Goal: Task Accomplishment & Management: Manage account settings

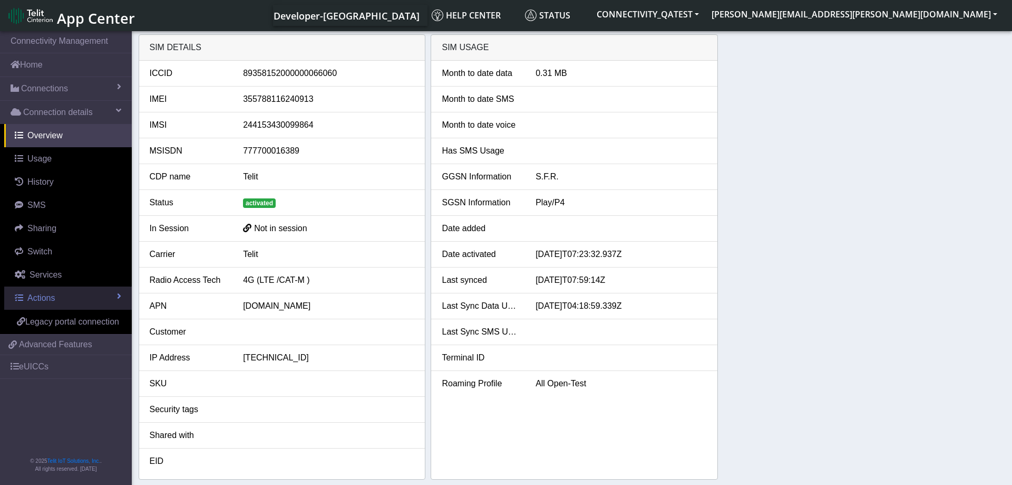
click at [55, 306] on link "Actions" at bounding box center [68, 297] width 128 height 23
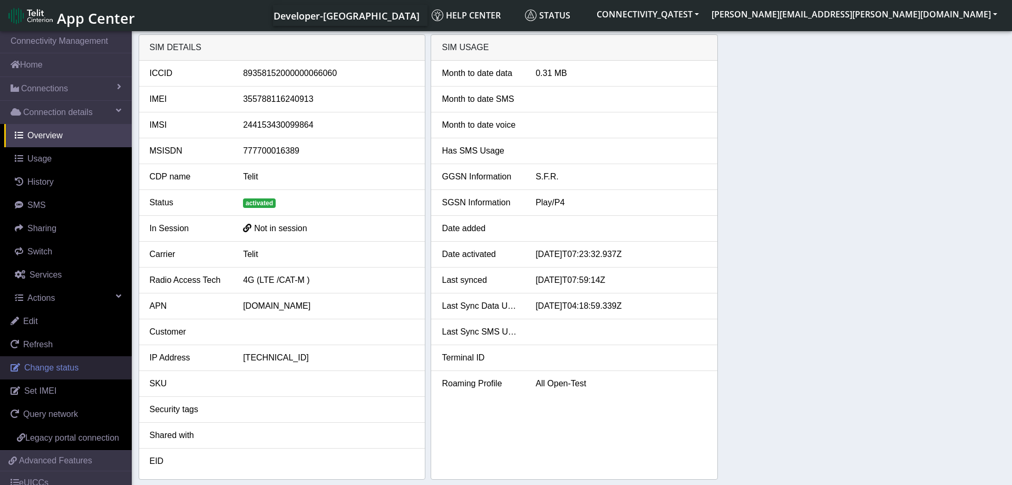
click at [45, 363] on span "Change status" at bounding box center [51, 367] width 54 height 9
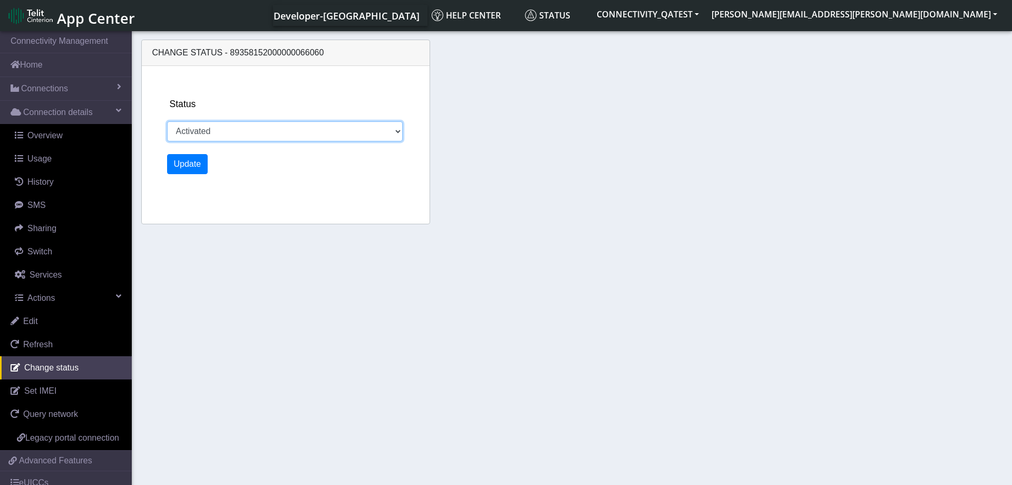
click at [167, 121] on select "Activated Deactivated Blocked" at bounding box center [285, 131] width 236 height 20
select select "deactivated"
click option "Deactivated" at bounding box center [0, 0] width 0 height 0
click at [188, 168] on button "Update" at bounding box center [187, 164] width 41 height 20
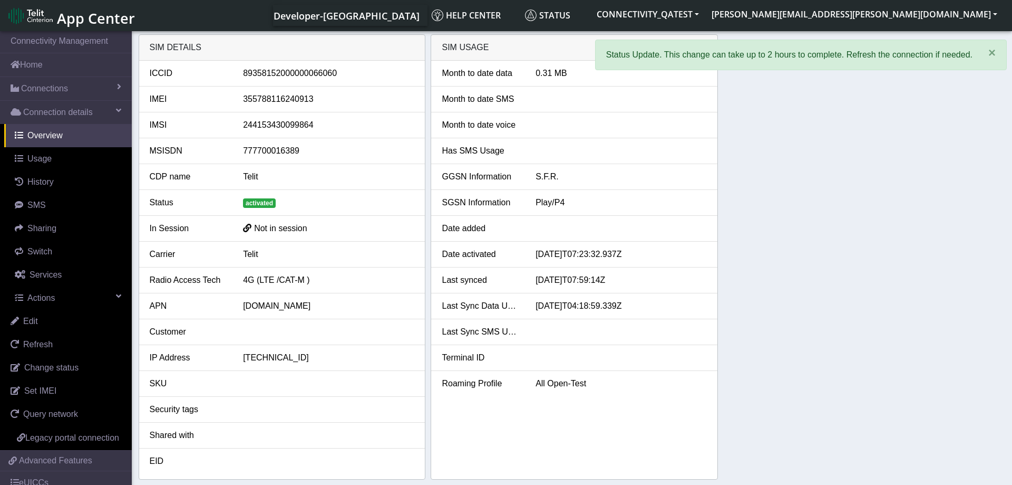
click at [876, 213] on div "SIM details ICCID 89358152000000066060 IMEI 355788116240913 IMSI 24415343009986…" at bounding box center [572, 256] width 867 height 445
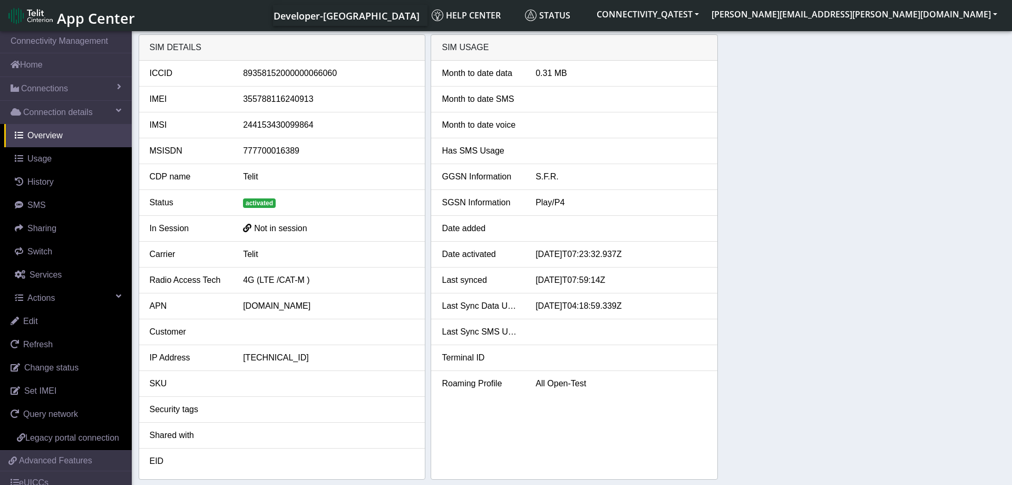
click at [801, 229] on div "SIM details ICCID 89358152000000066060 IMEI 355788116240913 IMSI 24415343009986…" at bounding box center [572, 256] width 867 height 445
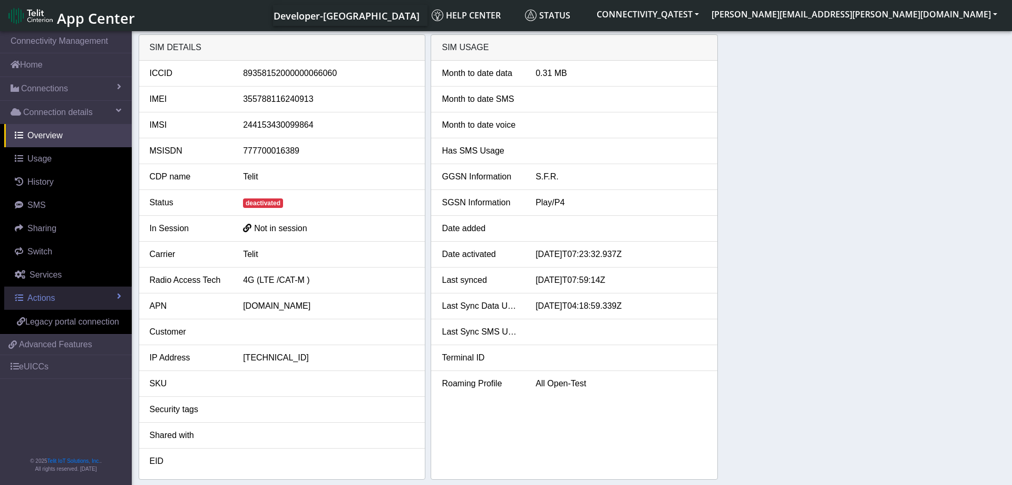
click at [52, 305] on link "Actions" at bounding box center [68, 297] width 128 height 23
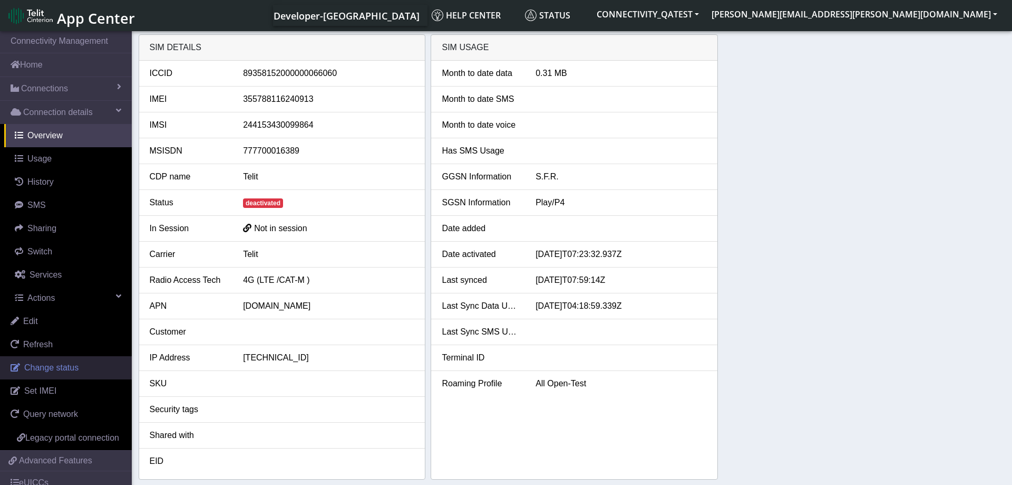
click at [53, 365] on span "Change status" at bounding box center [51, 367] width 54 height 9
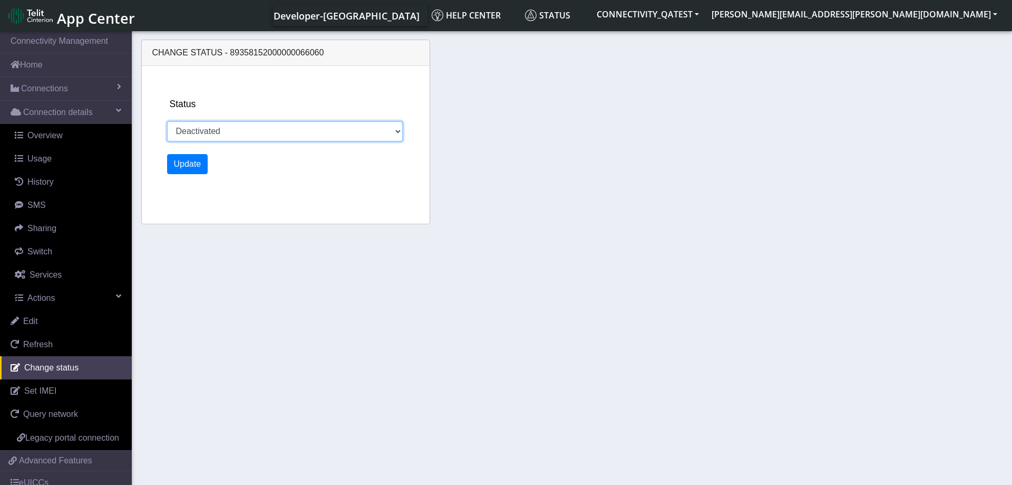
click at [167, 121] on select "Activated Deactivated Blocked" at bounding box center [285, 131] width 236 height 20
select select "activated"
click option "Activated" at bounding box center [0, 0] width 0 height 0
click at [191, 165] on button "Update" at bounding box center [187, 164] width 41 height 20
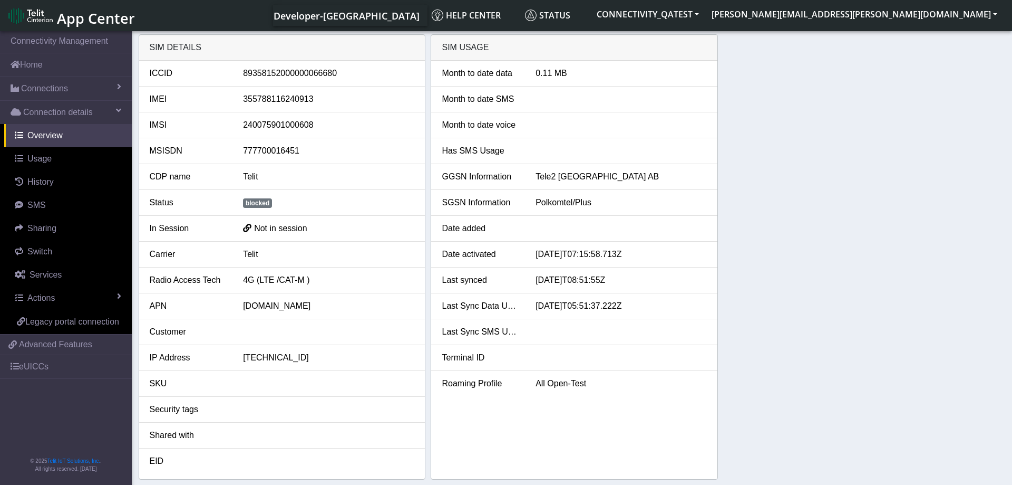
click at [64, 295] on link "Actions" at bounding box center [68, 297] width 128 height 23
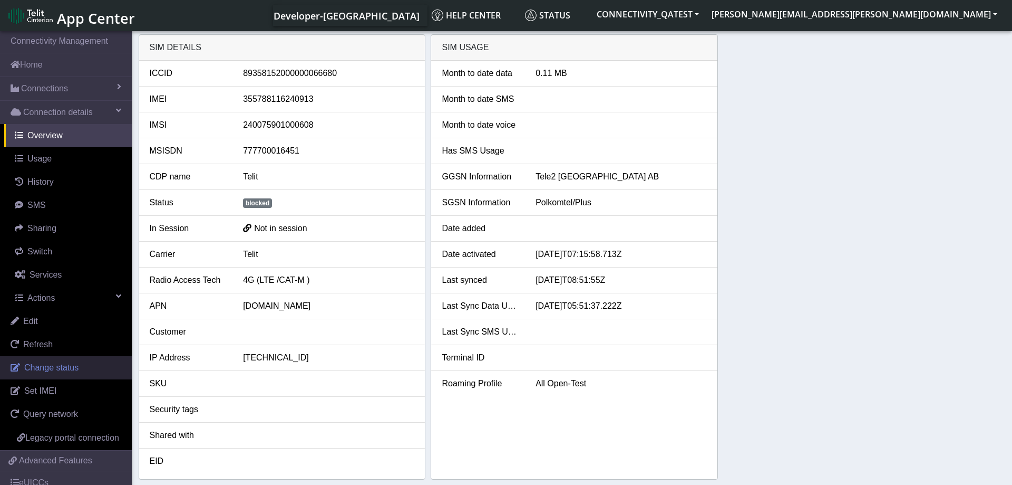
click at [61, 368] on span "Change status" at bounding box center [51, 367] width 54 height 9
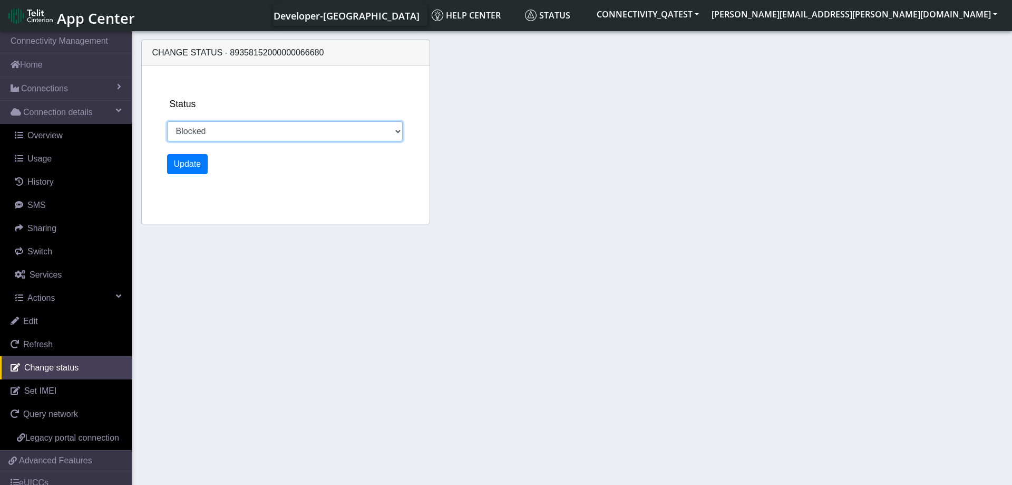
click at [167, 121] on select "Activated Deactivated Blocked" at bounding box center [285, 131] width 236 height 20
select select "activated"
click option "Activated" at bounding box center [0, 0] width 0 height 0
click at [188, 162] on button "Update" at bounding box center [187, 164] width 41 height 20
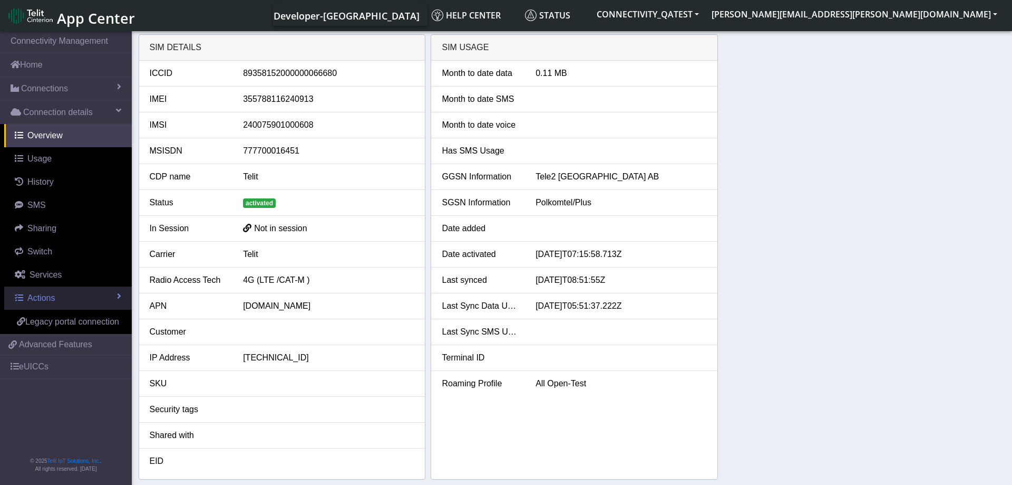
click at [83, 295] on link "Actions" at bounding box center [68, 297] width 128 height 23
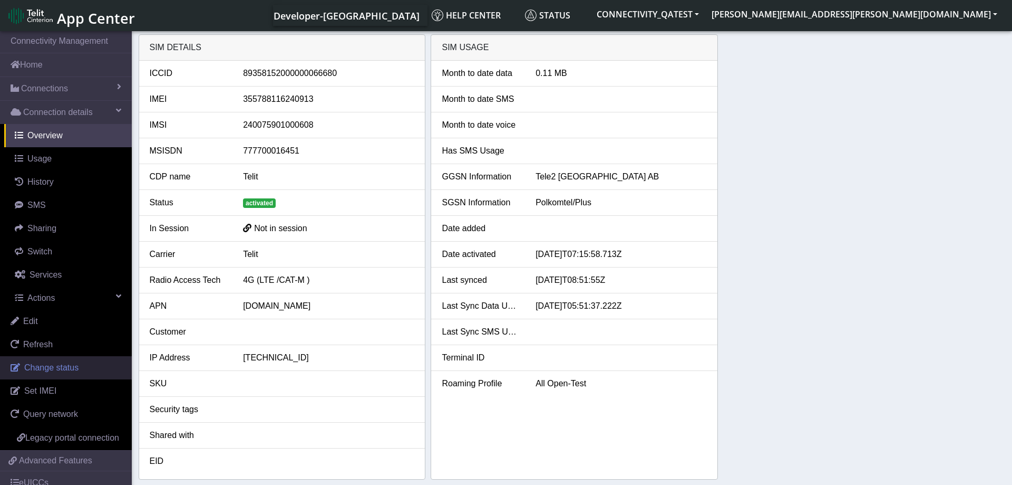
click at [48, 367] on span "Change status" at bounding box center [51, 367] width 54 height 9
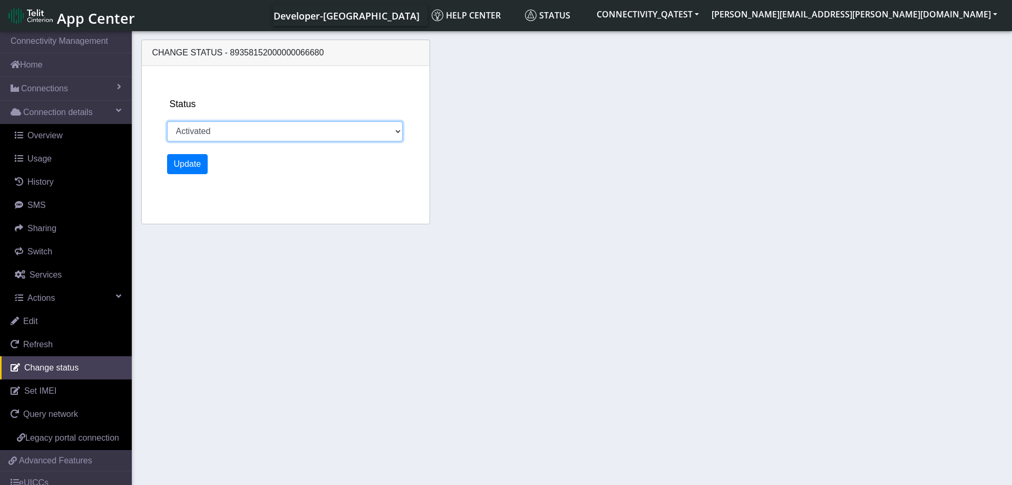
click at [167, 121] on select "Activated Deactivated Blocked" at bounding box center [285, 131] width 236 height 20
select select "blocked"
click option "Blocked" at bounding box center [0, 0] width 0 height 0
click at [190, 163] on button "Update" at bounding box center [187, 164] width 41 height 20
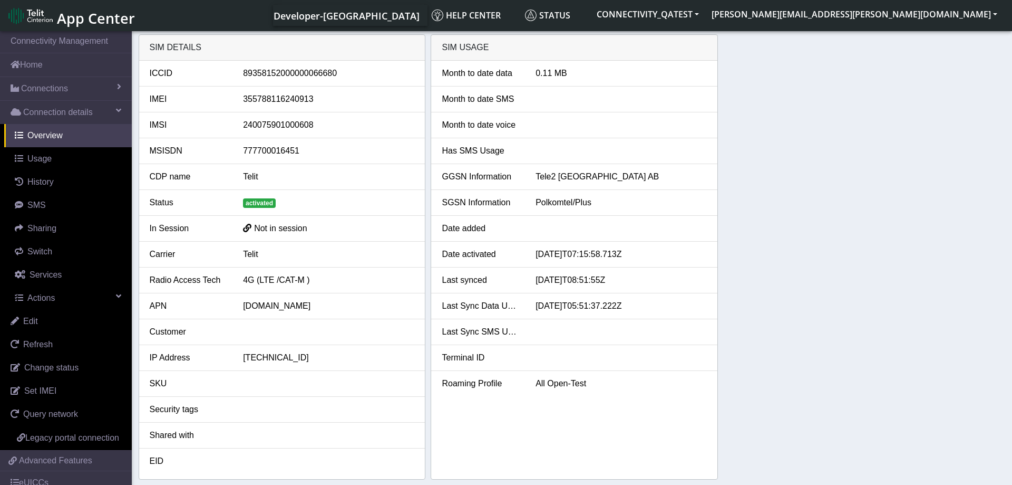
click at [746, 184] on div "SIM details ICCID 89358152000000066680 IMEI 355788116240913 IMSI 24007590100060…" at bounding box center [572, 256] width 867 height 445
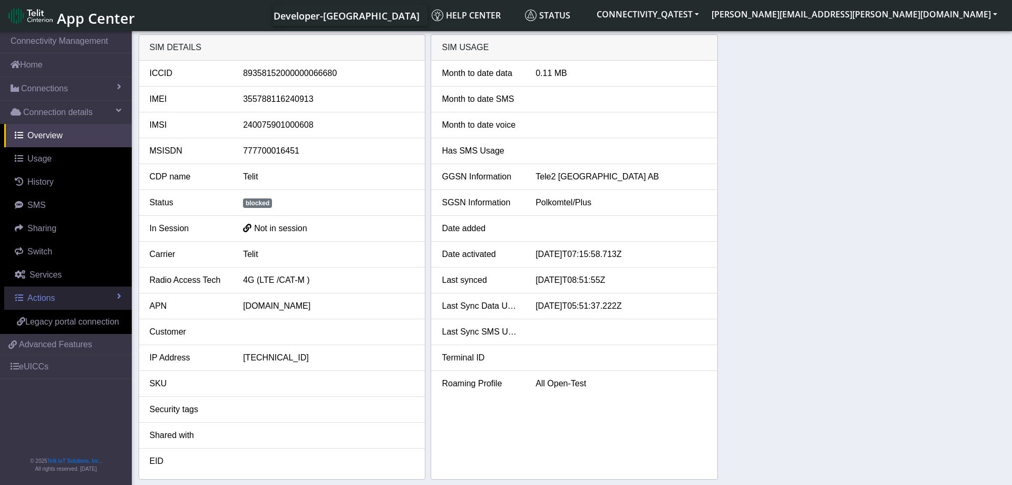
click at [63, 295] on link "Actions" at bounding box center [68, 297] width 128 height 23
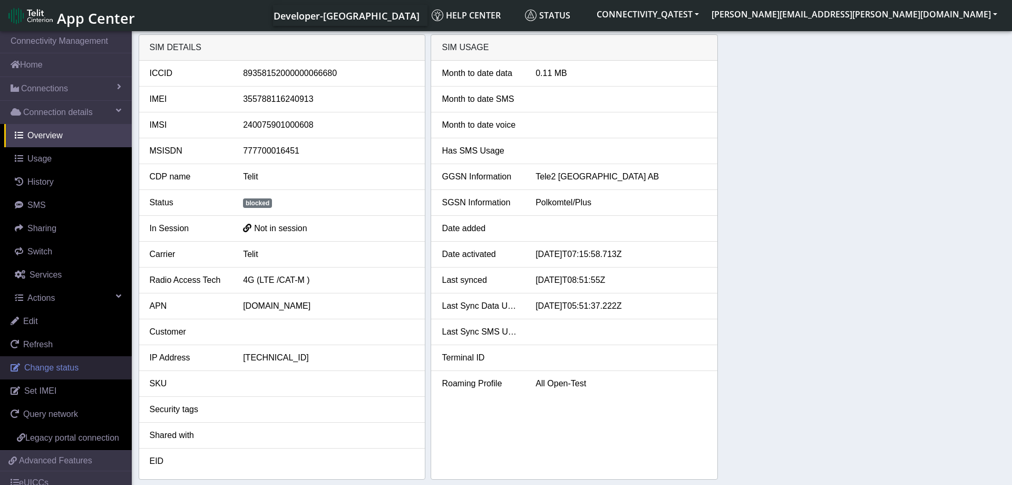
click at [70, 367] on span "Change status" at bounding box center [51, 367] width 54 height 9
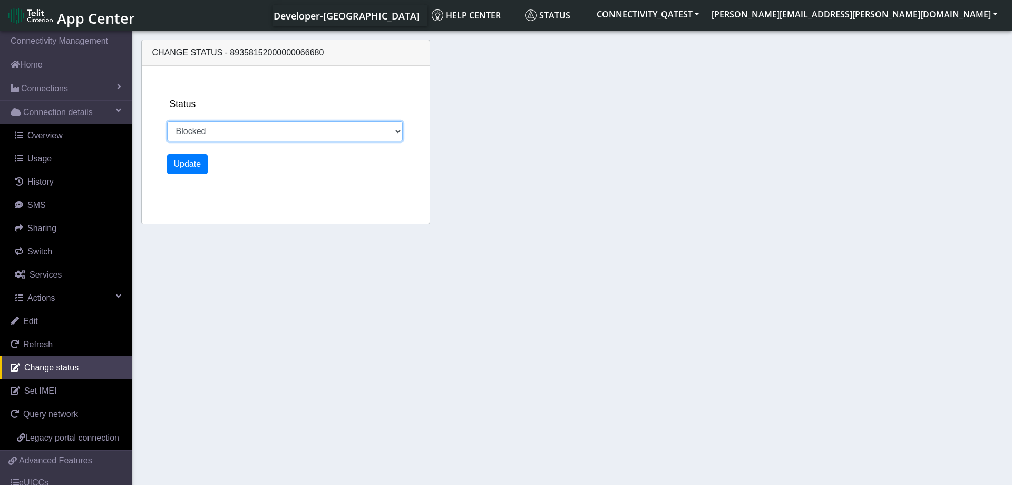
click at [167, 121] on select "Activated Deactivated Blocked" at bounding box center [285, 131] width 236 height 20
select select "activated"
click option "Activated" at bounding box center [0, 0] width 0 height 0
click at [181, 166] on button "Update" at bounding box center [187, 164] width 41 height 20
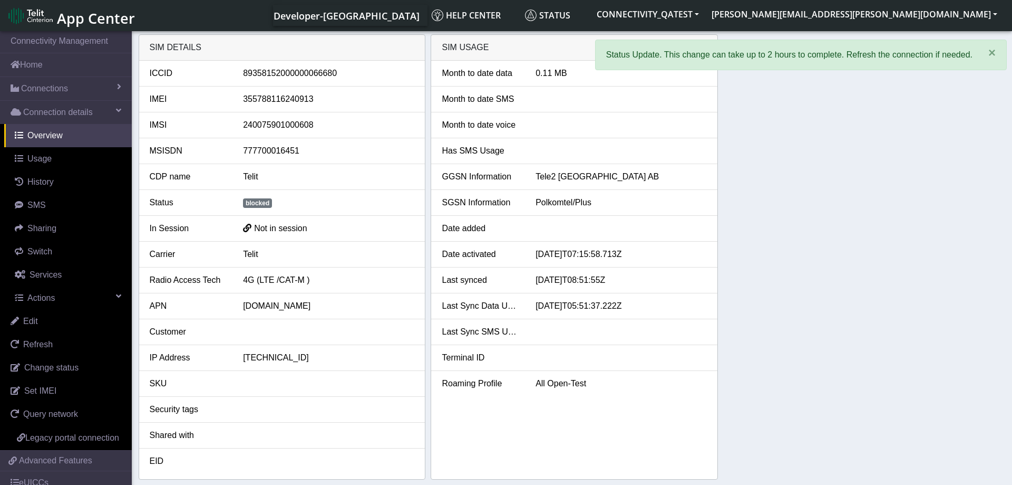
click at [731, 180] on div "SIM details ICCID 89358152000000066680 IMEI 355788116240913 IMSI 24007590100060…" at bounding box center [572, 256] width 867 height 445
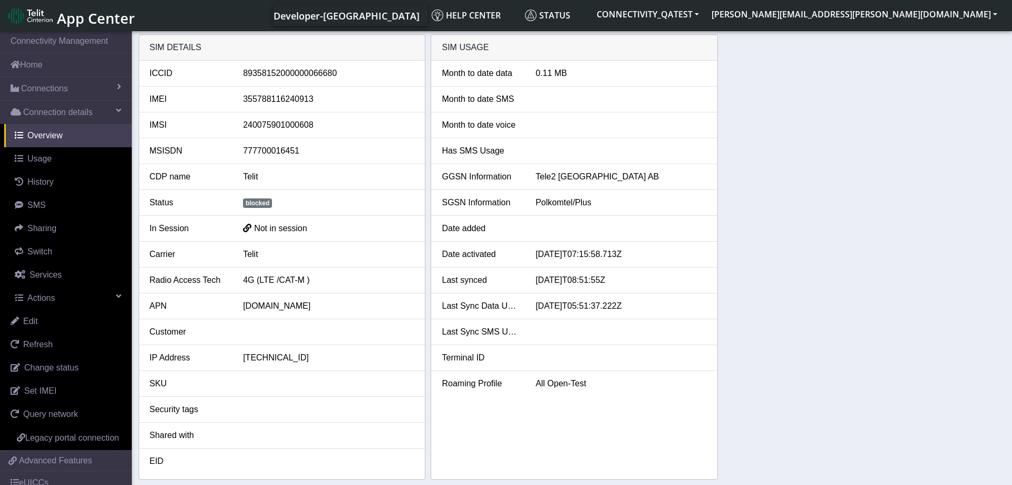
click at [791, 279] on div "SIM details ICCID 89358152000000066680 IMEI 355788116240913 IMSI 24007590100060…" at bounding box center [572, 256] width 867 height 445
